Goal: Information Seeking & Learning: Learn about a topic

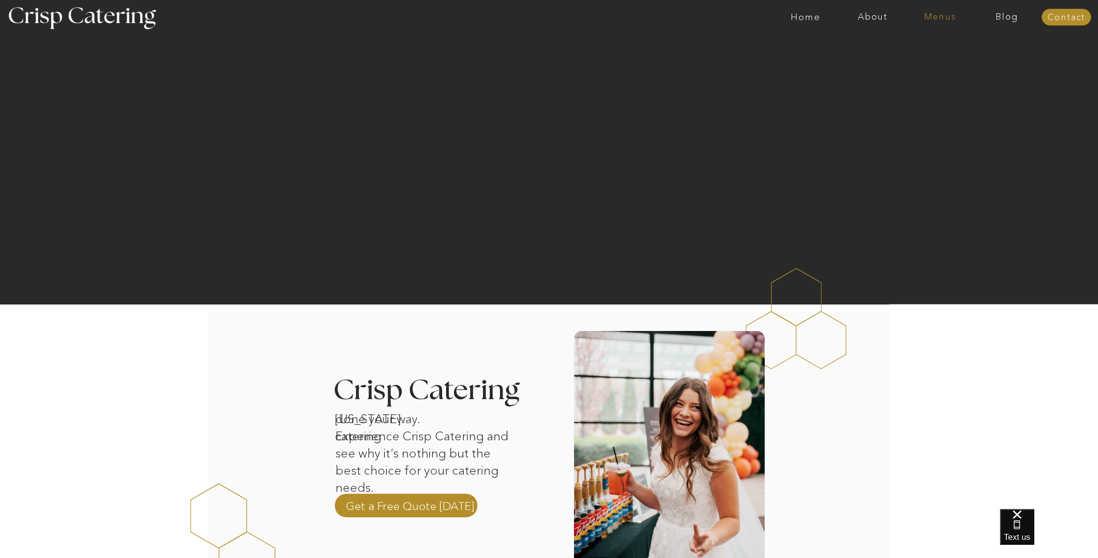
click at [944, 15] on nav "Menus" at bounding box center [940, 17] width 67 height 10
click at [923, 42] on nav "Summer (Mar-Aug)" at bounding box center [943, 44] width 88 height 9
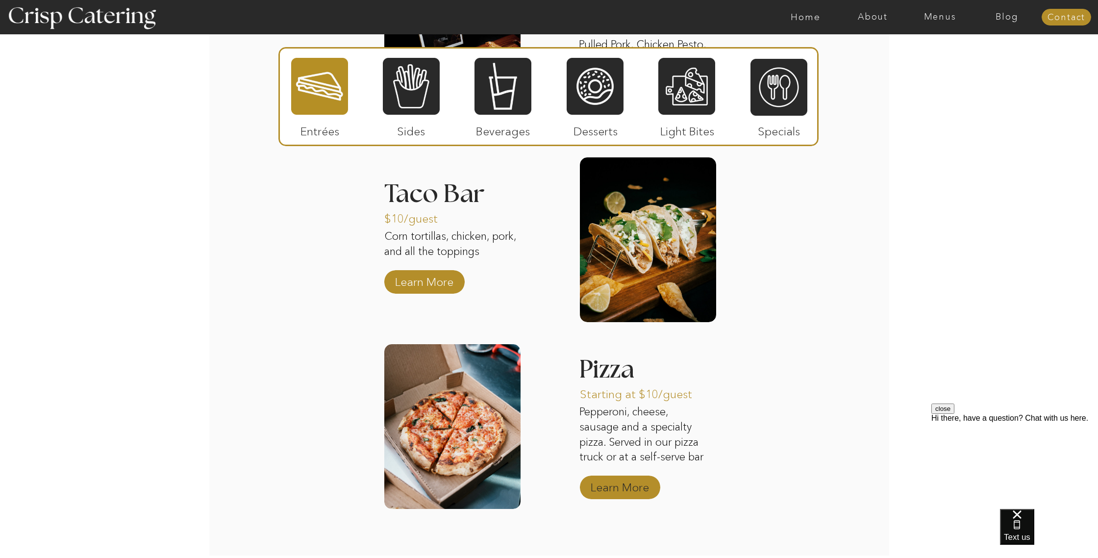
click at [621, 488] on p "Learn More" at bounding box center [619, 485] width 65 height 28
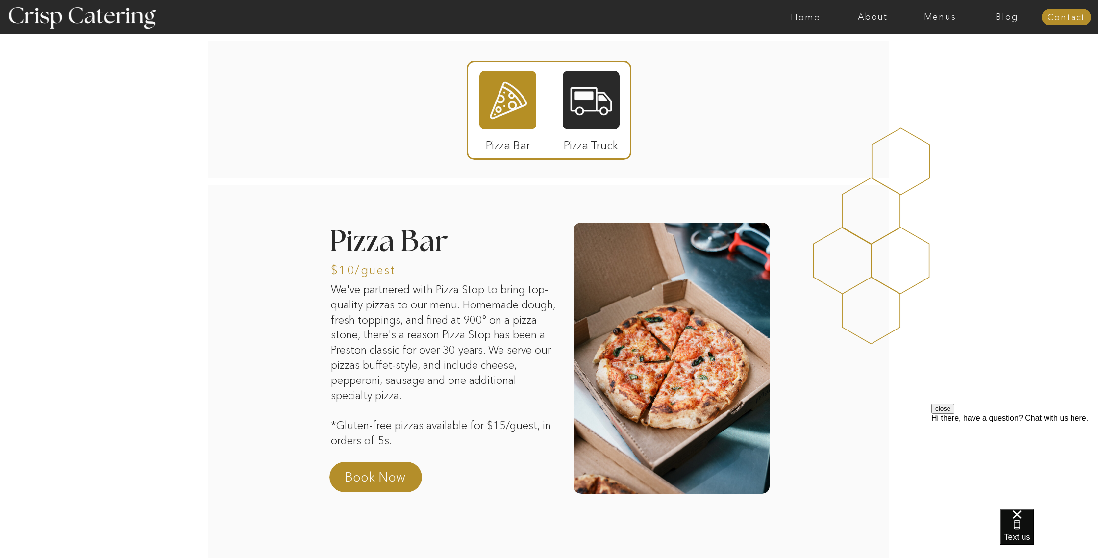
drag, startPoint x: 587, startPoint y: 91, endPoint x: 583, endPoint y: 107, distance: 16.6
click at [587, 91] on div at bounding box center [591, 100] width 57 height 59
